Goal: Check status: Check status

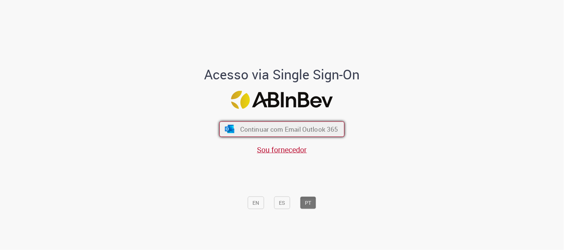
click at [272, 132] on span "Continuar com Email Outlook 365" at bounding box center [289, 129] width 98 height 9
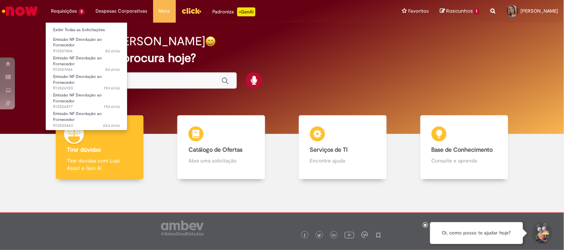
click at [64, 12] on li "Requisições 5 Exibir Todas as Solicitações Emissão NF Devolução ao Fornecedor 8…" at bounding box center [67, 11] width 45 height 22
click at [77, 27] on link "Exibir Todas as Solicitações" at bounding box center [87, 30] width 82 height 8
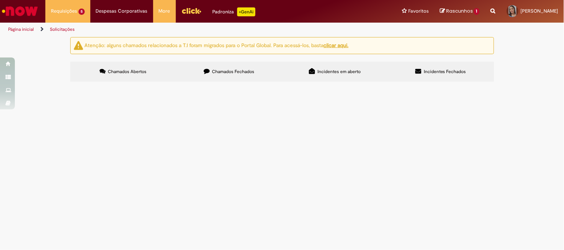
click at [205, 75] on label "Chamados Fechados" at bounding box center [229, 72] width 106 height 20
click at [0, 0] on link at bounding box center [0, 0] width 0 height 0
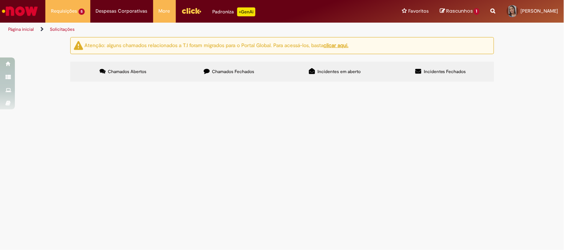
scroll to position [324, 0]
click at [0, 0] on link at bounding box center [0, 0] width 0 height 0
click at [0, 0] on icon at bounding box center [0, 0] width 0 height 0
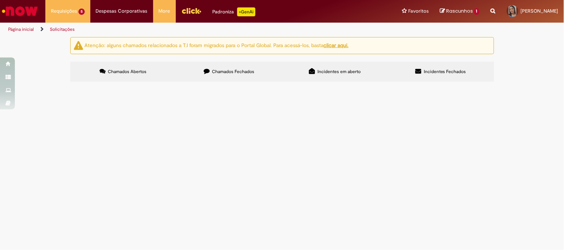
click at [0, 0] on span "Necessário criar a NF de devolução pois material veio divergente da solicitação…" at bounding box center [0, 0] width 0 height 0
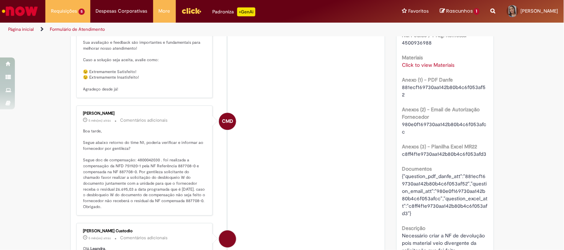
scroll to position [413, 0]
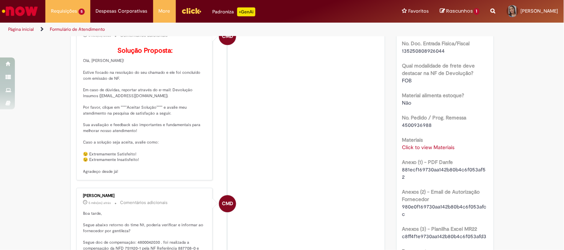
click at [421, 146] on link "Click to view Materiais" at bounding box center [428, 147] width 52 height 7
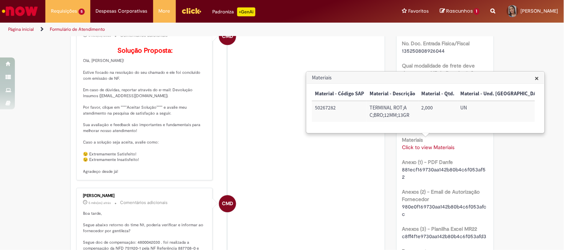
click at [343, 149] on li "CMD Camila Marques da Silva 5 mês(es) atrás 5 meses atrás Comentários adicionai…" at bounding box center [227, 101] width 303 height 160
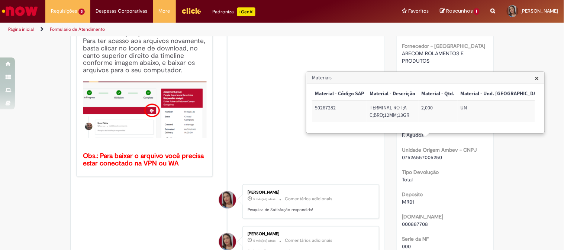
click at [535, 80] on span "×" at bounding box center [537, 78] width 4 height 10
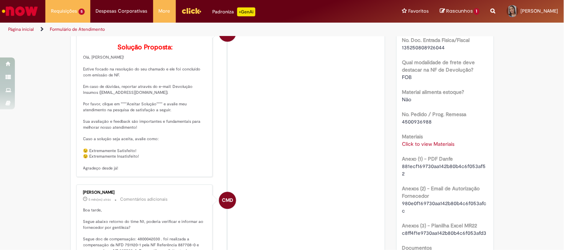
scroll to position [168, 0]
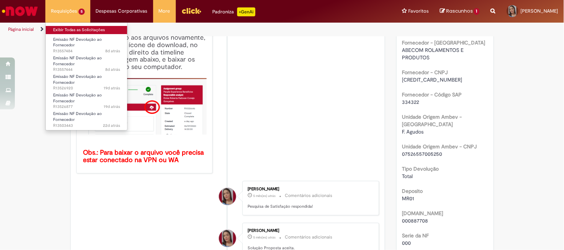
click at [69, 33] on link "Exibir Todas as Solicitações" at bounding box center [87, 30] width 82 height 8
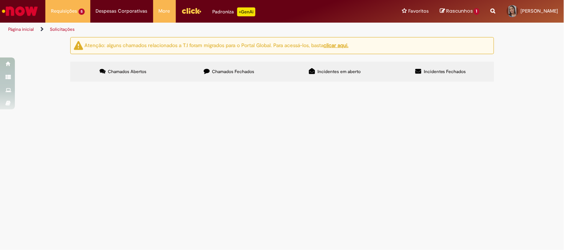
click at [197, 68] on label "Chamados Fechados" at bounding box center [229, 72] width 106 height 20
click at [0, 0] on icon at bounding box center [0, 0] width 0 height 0
click at [0, 0] on link at bounding box center [0, 0] width 0 height 0
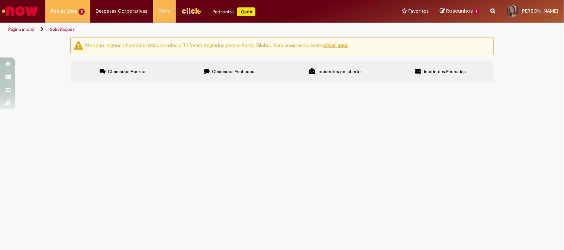
scroll to position [324, 0]
click at [0, 0] on link at bounding box center [0, 0] width 0 height 0
click at [0, 0] on span "Necessário gerar a NF de devolução total, com frete pago pela unidade." at bounding box center [0, 0] width 0 height 0
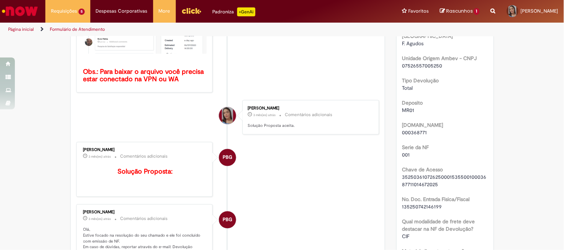
scroll to position [414, 0]
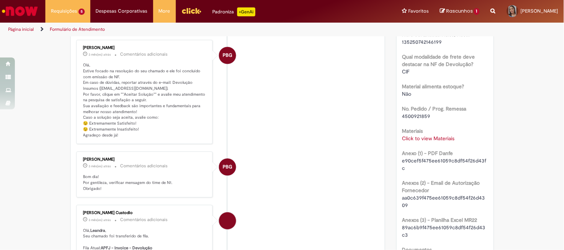
click at [413, 135] on link "Click to view Materiais" at bounding box center [428, 138] width 52 height 7
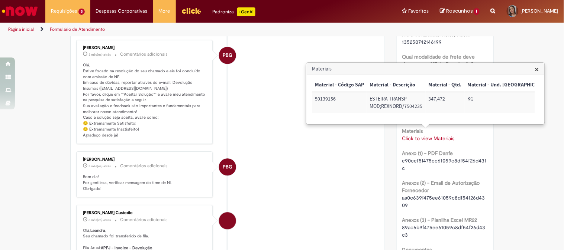
click at [536, 71] on span "×" at bounding box center [537, 69] width 4 height 10
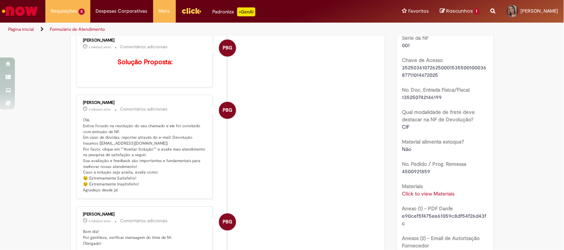
scroll to position [400, 0]
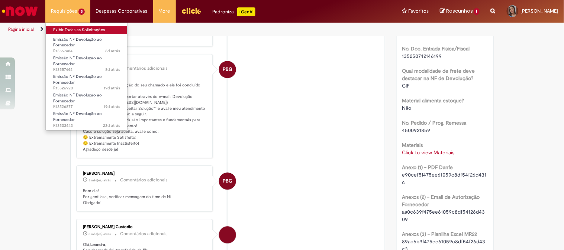
click at [69, 32] on link "Exibir Todas as Solicitações" at bounding box center [87, 30] width 82 height 8
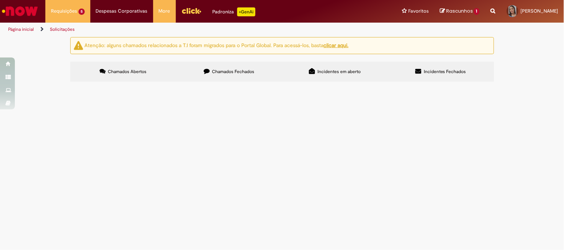
click at [206, 80] on label "Chamados Fechados" at bounding box center [229, 72] width 106 height 20
click at [0, 0] on link at bounding box center [0, 0] width 0 height 0
